Goal: Communication & Community: Ask a question

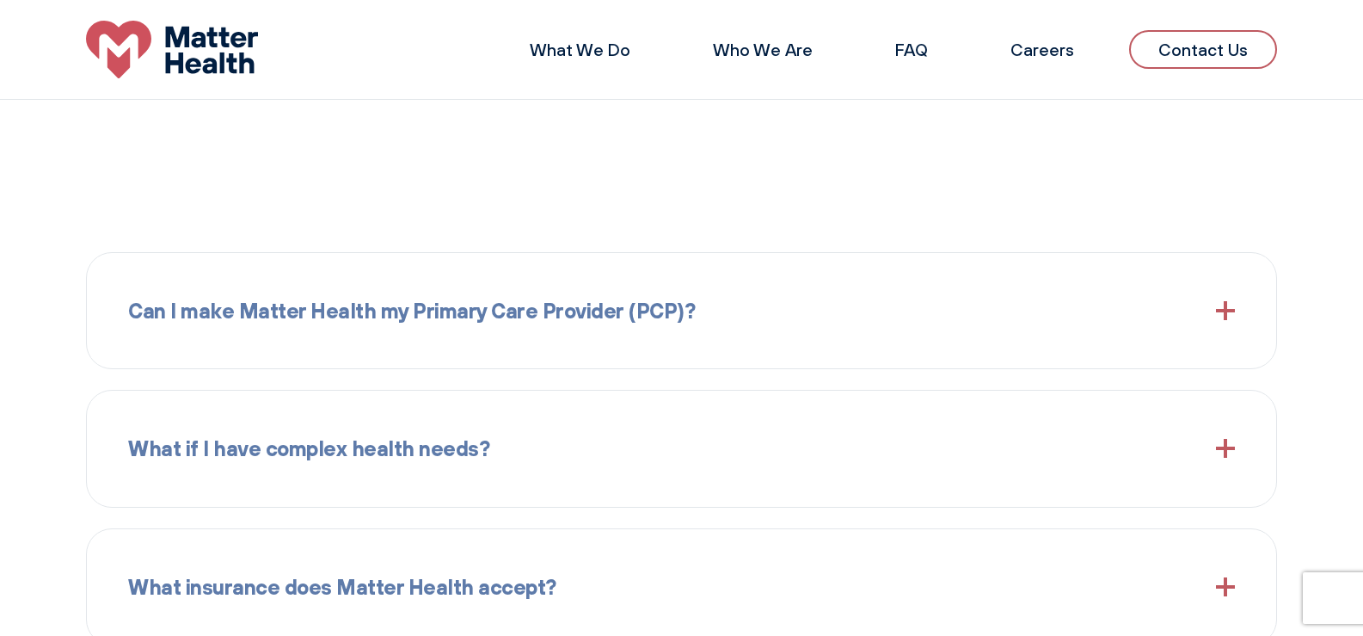
scroll to position [1779, 0]
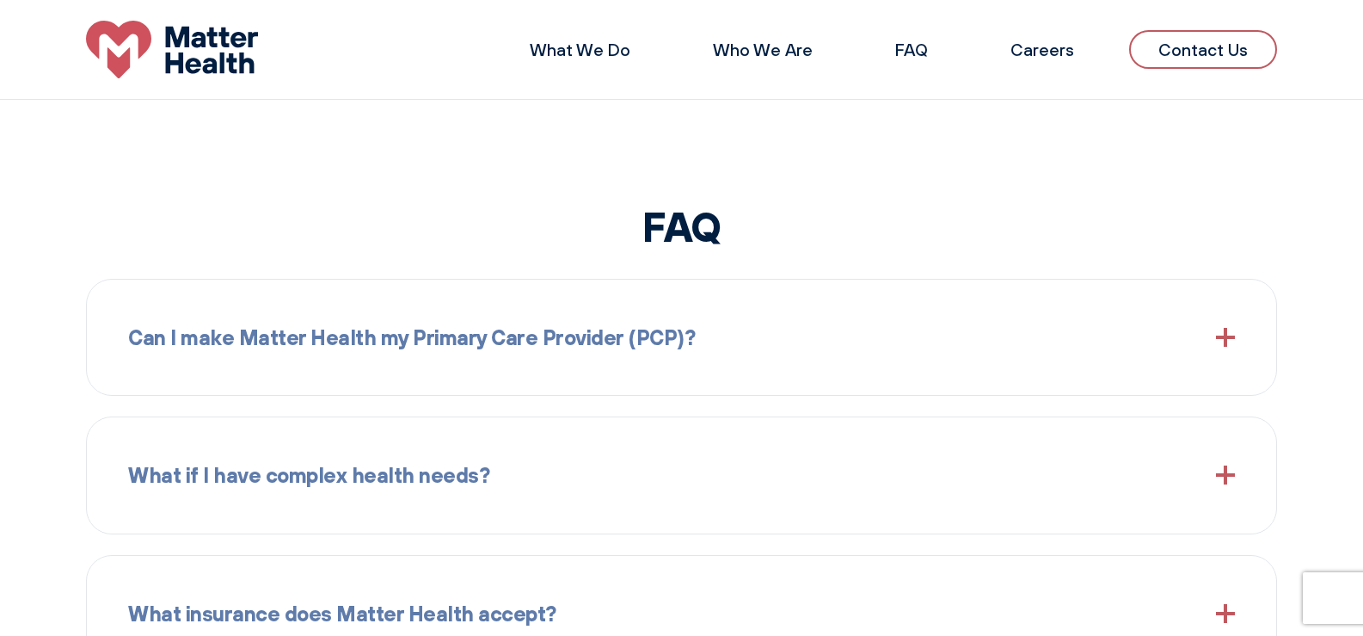
click at [1209, 24] on div "What We Do Who We Are FAQ Careers Contact Us" at bounding box center [681, 50] width 1363 height 58
click at [1202, 52] on link "Contact Us" at bounding box center [1203, 49] width 148 height 39
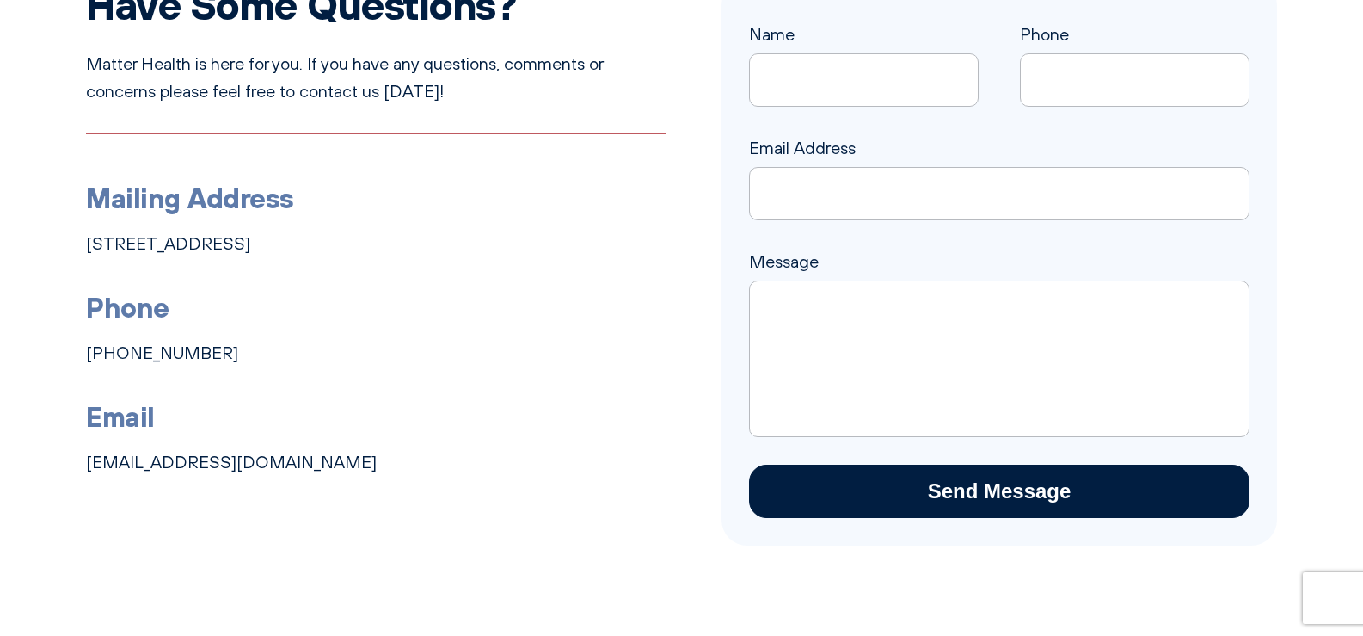
scroll to position [344, 0]
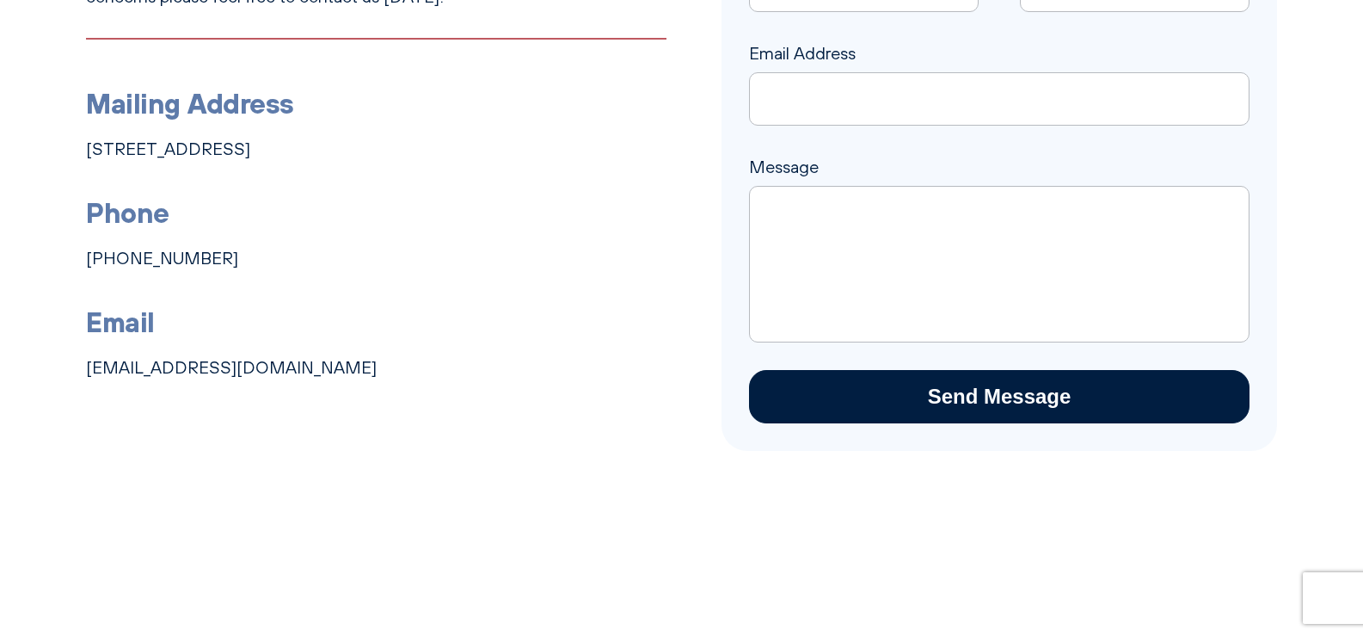
drag, startPoint x: 857, startPoint y: 232, endPoint x: 856, endPoint y: 101, distance: 130.7
click at [854, 229] on textarea "Message" at bounding box center [999, 264] width 501 height 157
click at [859, 53] on div "Email Address" at bounding box center [999, 83] width 501 height 86
click at [863, 85] on input "Email Address" at bounding box center [999, 98] width 501 height 53
type input "cory@nashvillebhsclean.com"
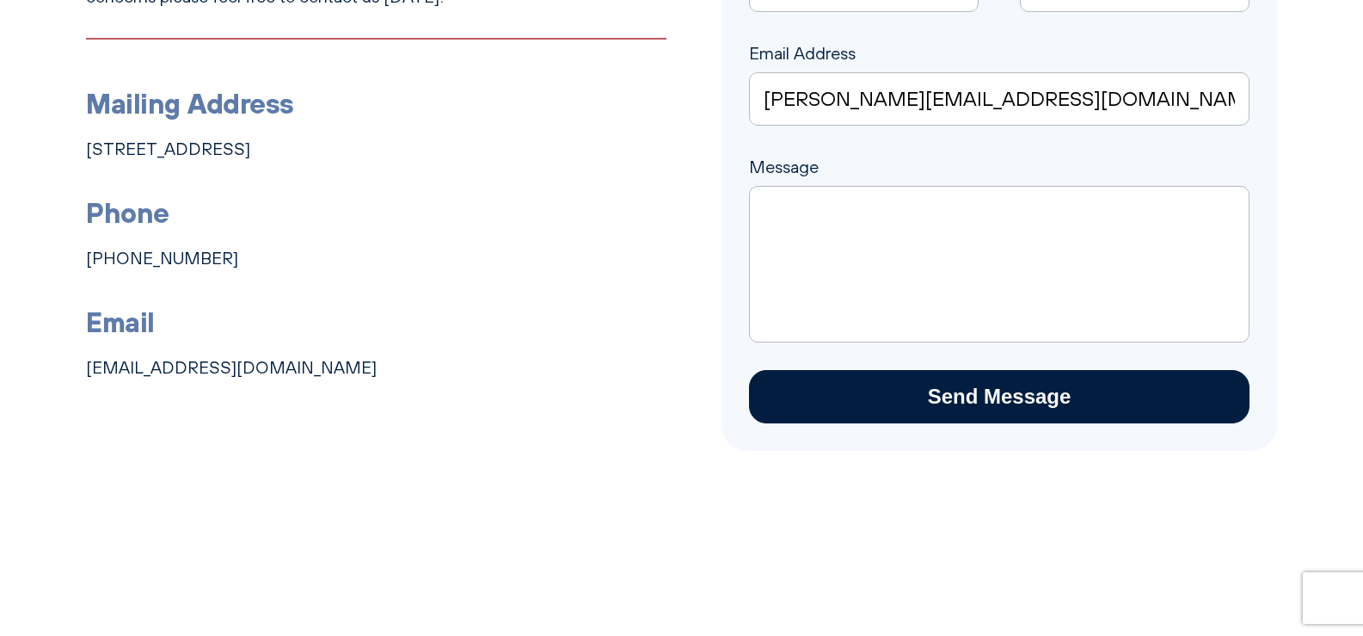
type input "Cory Mitchell"
type input "6292765171"
click at [834, 208] on textarea "Message" at bounding box center [999, 264] width 501 height 157
paste textarea "I was in the area the other day and would love an opportunity to provide you wi…"
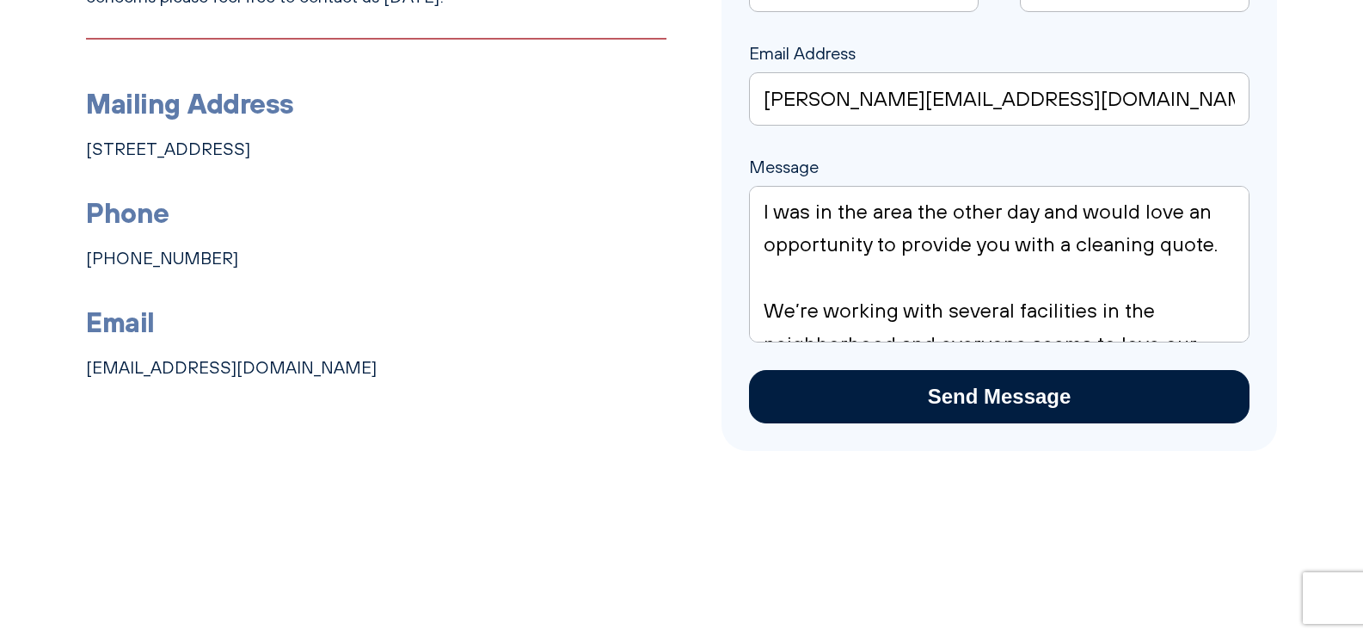
scroll to position [972, 0]
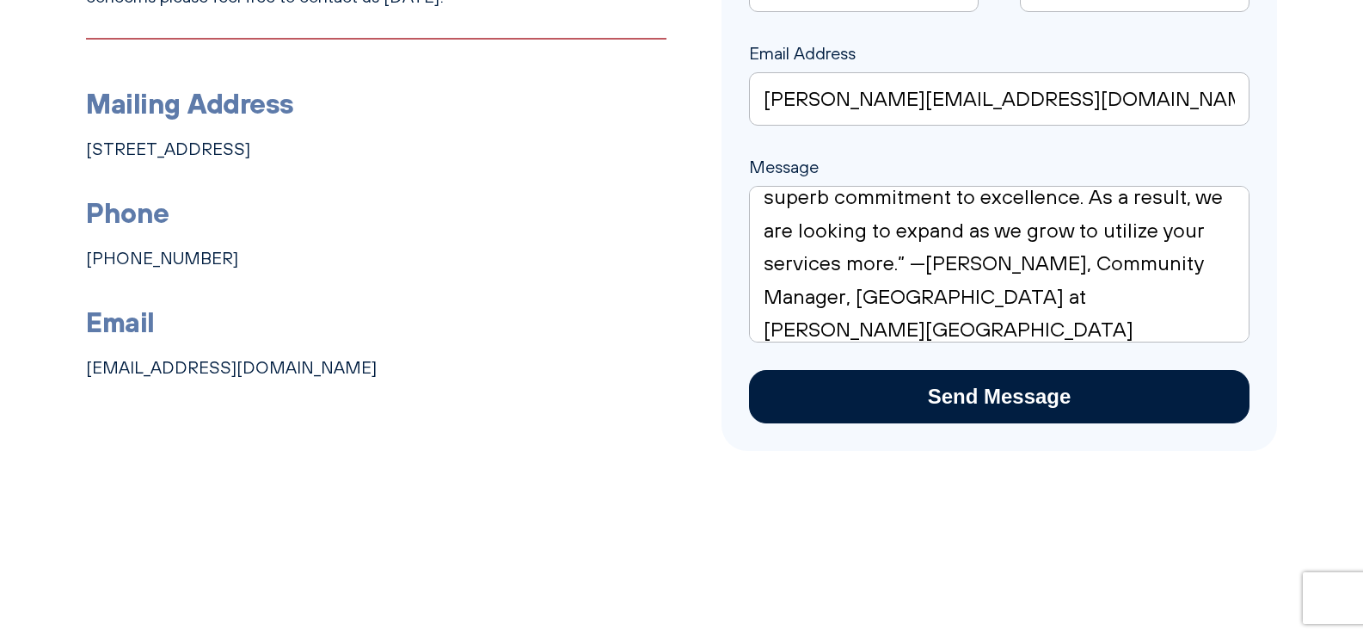
type textarea "I was in the area the other day and would love an opportunity to provide you wi…"
click at [749, 370] on input "Send Message" at bounding box center [999, 396] width 501 height 53
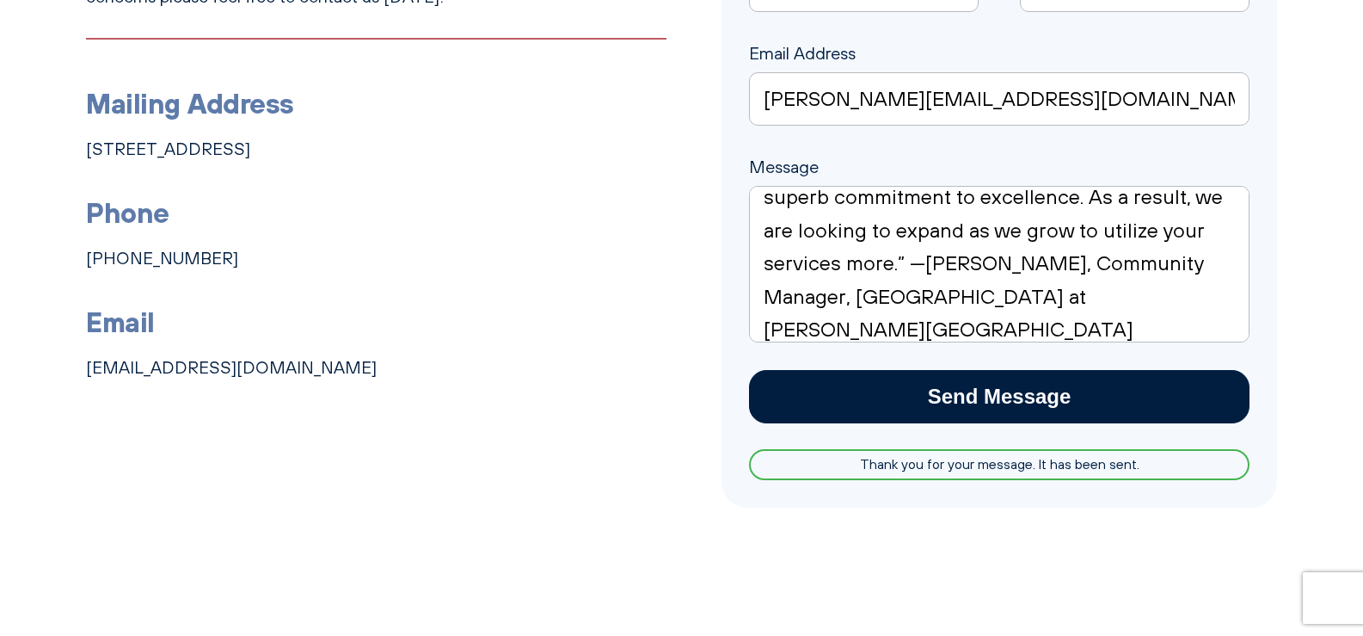
scroll to position [0, 0]
